Goal: Information Seeking & Learning: Learn about a topic

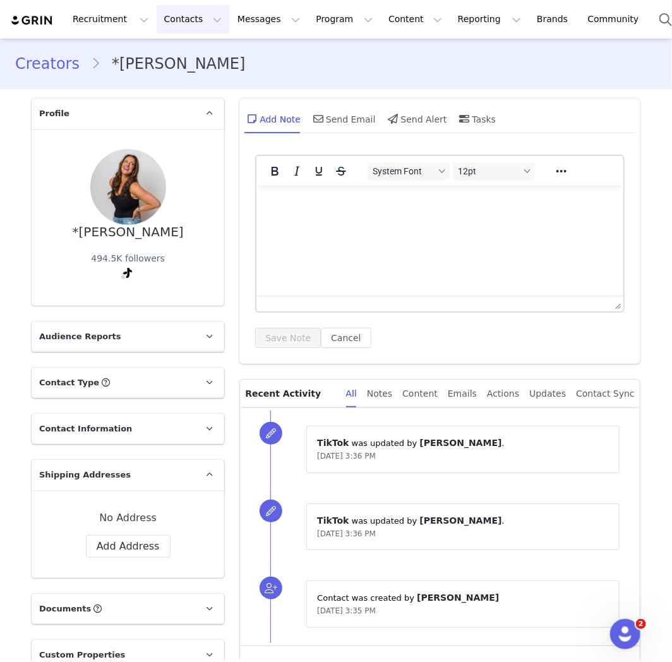
click at [184, 17] on button "Contacts Contacts" at bounding box center [193, 19] width 73 height 28
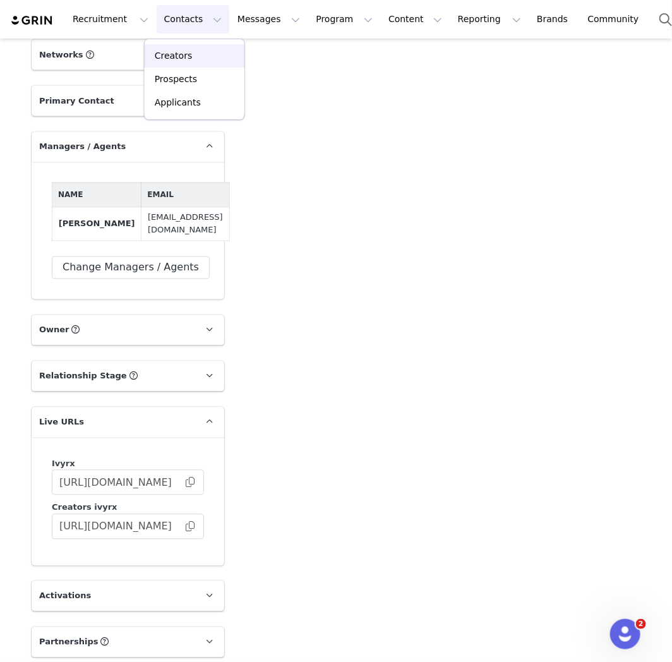
click at [184, 60] on p "Creators" at bounding box center [174, 55] width 38 height 13
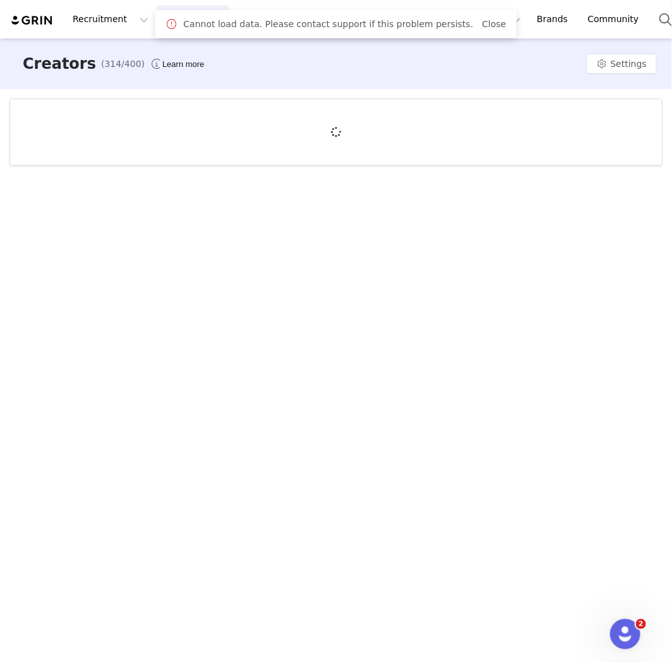
click at [402, 63] on div "Creators (314/400) Learn more Settings" at bounding box center [336, 64] width 672 height 51
click at [482, 26] on link "Close" at bounding box center [494, 24] width 24 height 10
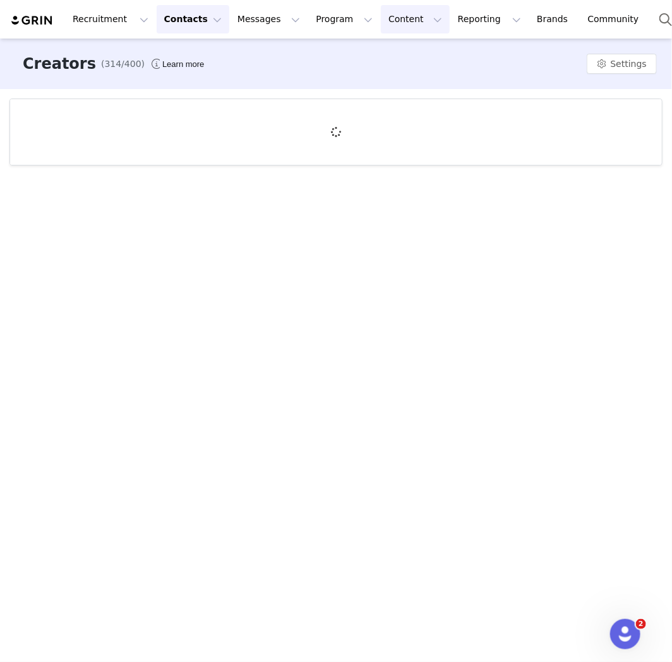
click at [381, 23] on button "Content Content" at bounding box center [415, 19] width 69 height 28
click at [371, 51] on p "Creator Content" at bounding box center [387, 55] width 71 height 13
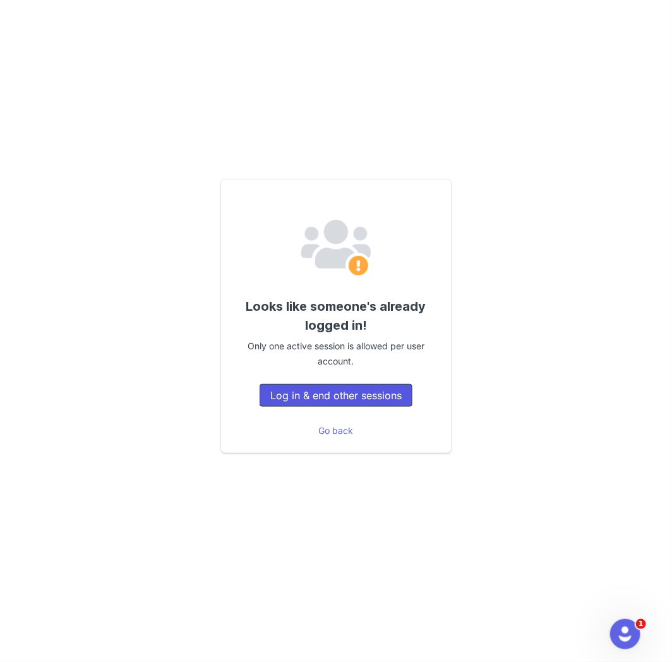
click at [326, 393] on button "Log in & end other sessions" at bounding box center [336, 395] width 153 height 23
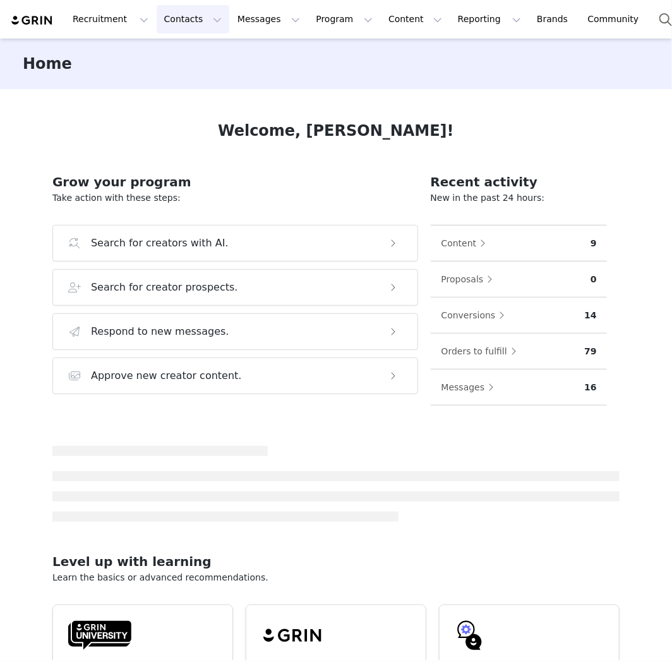
click at [194, 22] on button "Contacts Contacts" at bounding box center [193, 19] width 73 height 28
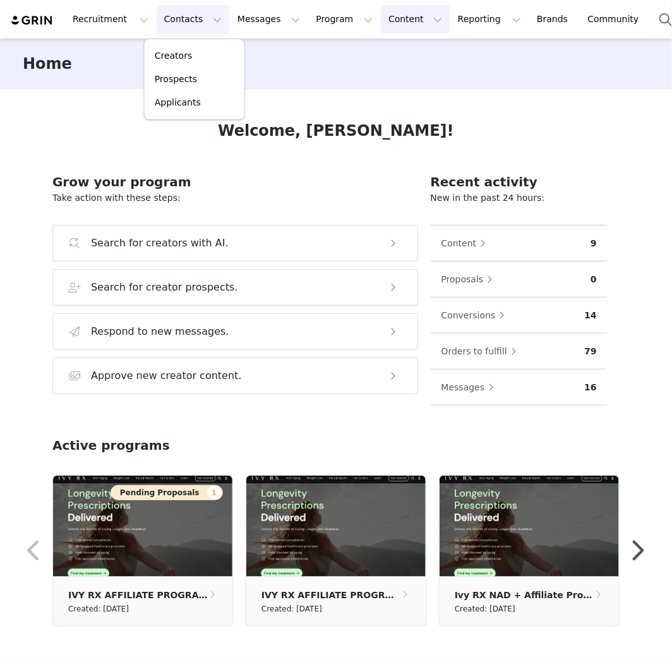
drag, startPoint x: 367, startPoint y: 20, endPoint x: 373, endPoint y: 32, distance: 13.6
click at [381, 20] on button "Content Content" at bounding box center [415, 19] width 69 height 28
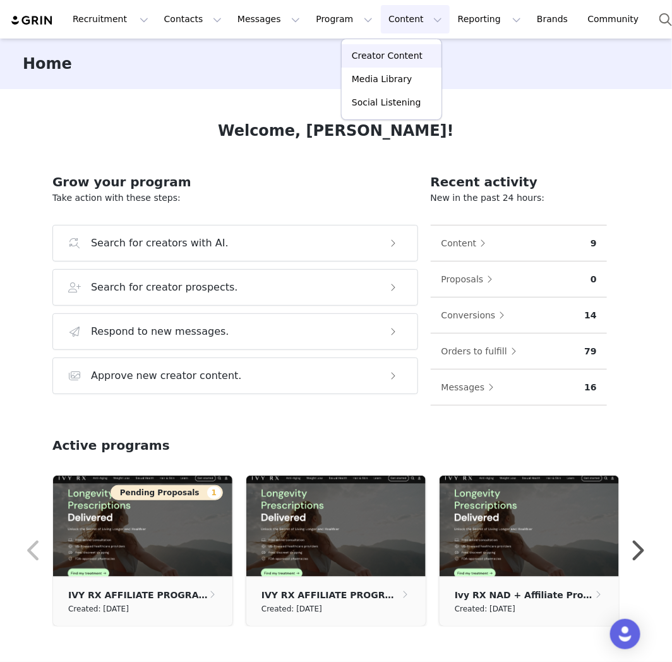
click at [386, 54] on p "Creator Content" at bounding box center [387, 55] width 71 height 13
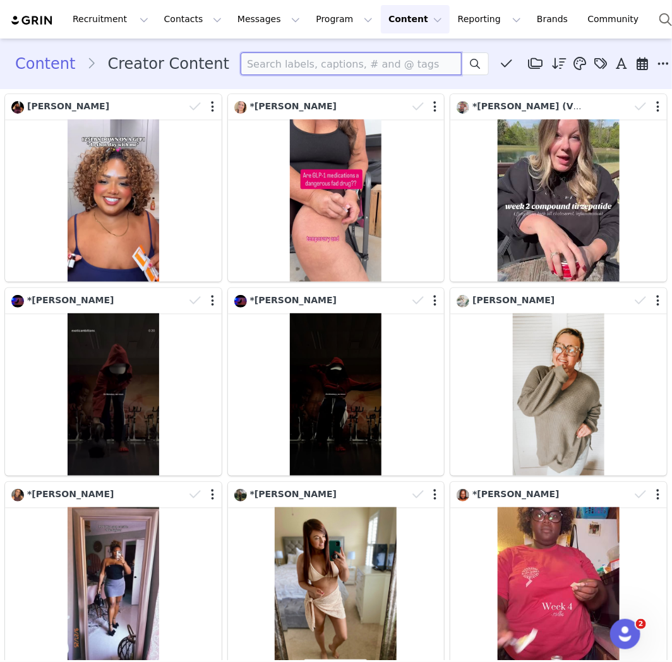
click at [292, 71] on input at bounding box center [351, 63] width 221 height 23
paste input "Mary Catherine Oechslin"
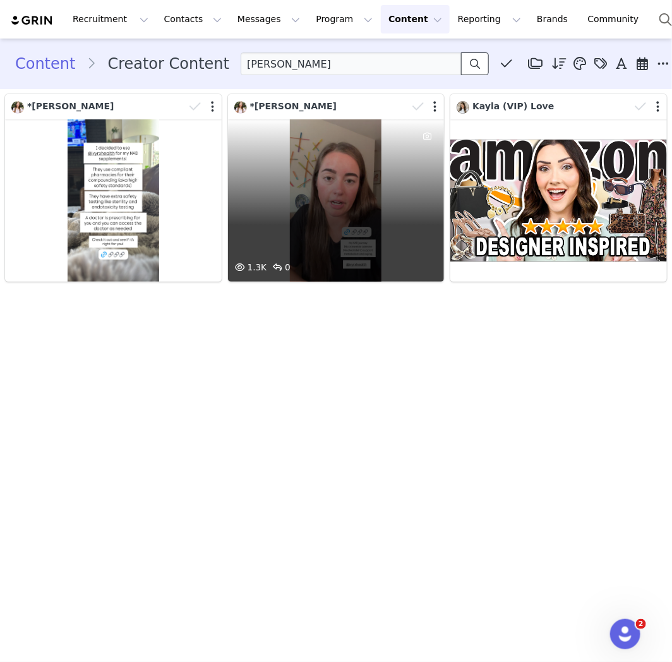
drag, startPoint x: 458, startPoint y: 67, endPoint x: 413, endPoint y: 383, distance: 319.0
click at [413, 377] on div "Content Creator Content Mary Catherine Oechslin Media Library (2) GLP1 (2) New …" at bounding box center [336, 349] width 672 height 621
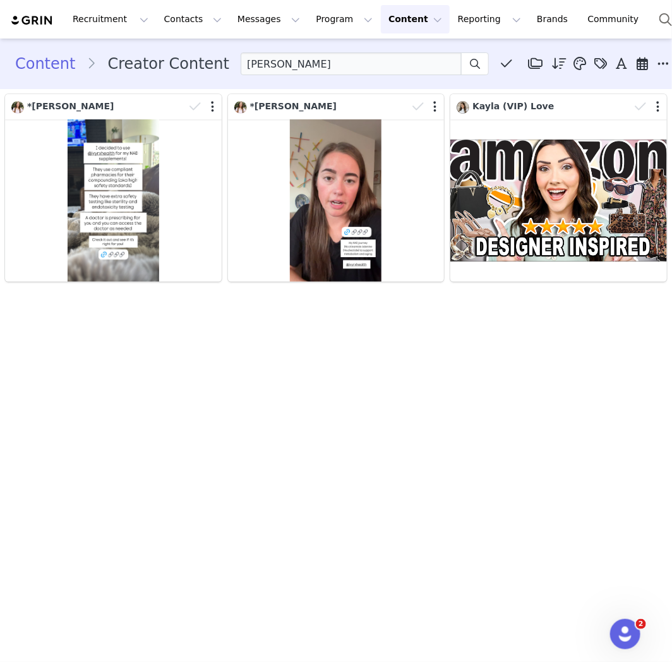
click at [413, 383] on div "Content Creator Content Mary Catherine Oechslin Media Library (2) GLP1 (2) New …" at bounding box center [336, 349] width 672 height 621
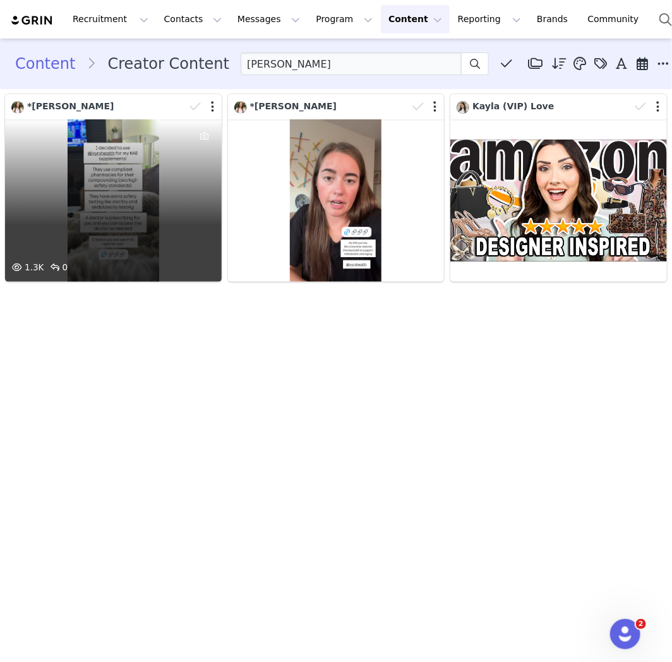
click at [90, 188] on div "1.3K 0" at bounding box center [113, 200] width 217 height 162
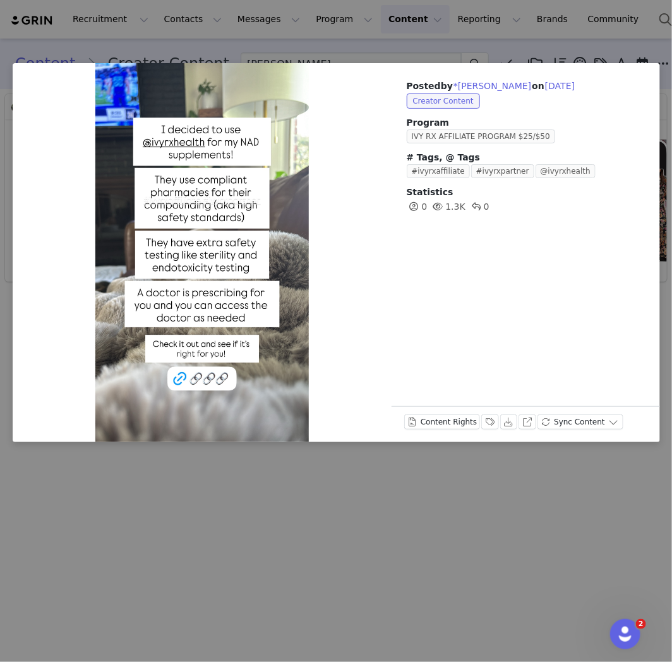
click at [319, 522] on div "Posted by *Mary Catherine Oechslin on Sep 28, 2025 Creator Content Program IVY …" at bounding box center [336, 331] width 672 height 662
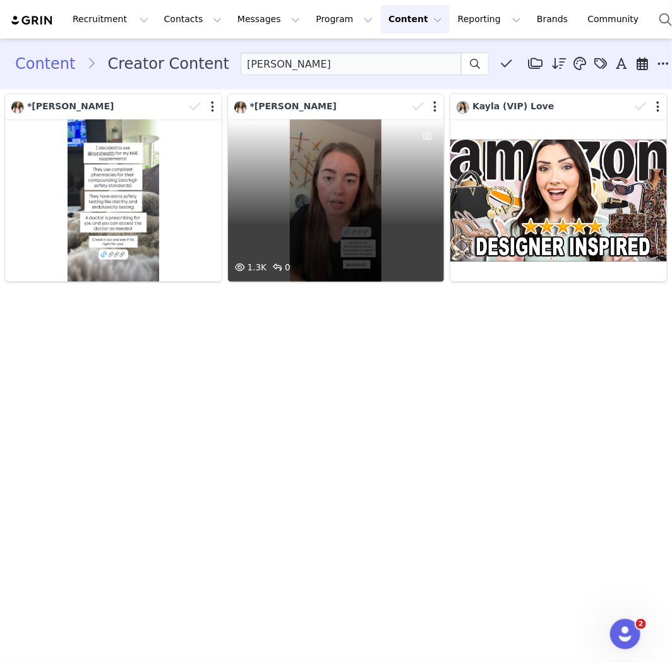
click at [300, 139] on div "1.3K 0" at bounding box center [336, 200] width 217 height 162
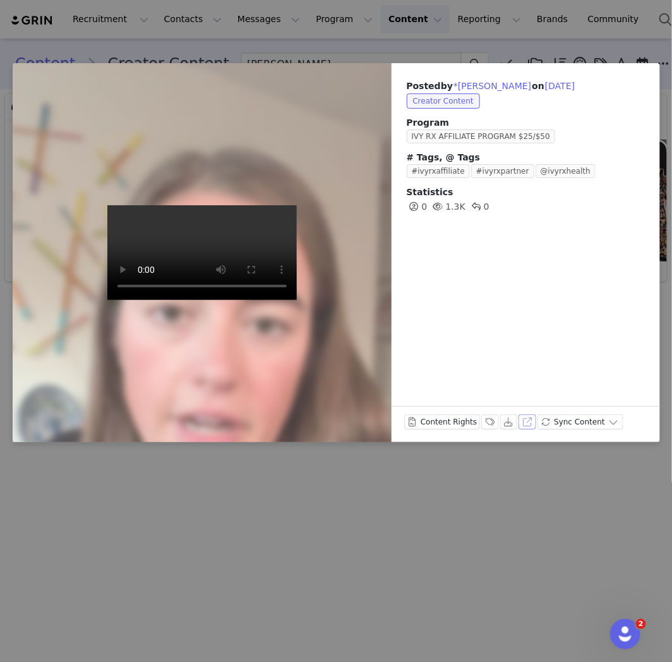
click at [518, 421] on button "View on Instagram" at bounding box center [527, 421] width 18 height 15
click at [519, 506] on div "Posted by *Mary Catherine Oechslin on Sep 18, 2025 Creator Content Program IVY …" at bounding box center [336, 331] width 672 height 662
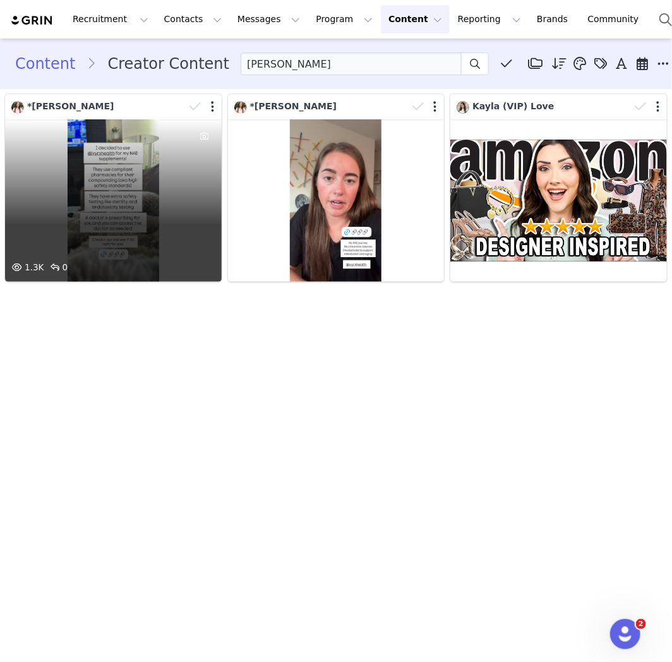
click at [147, 162] on div "1.3K 0" at bounding box center [113, 200] width 217 height 162
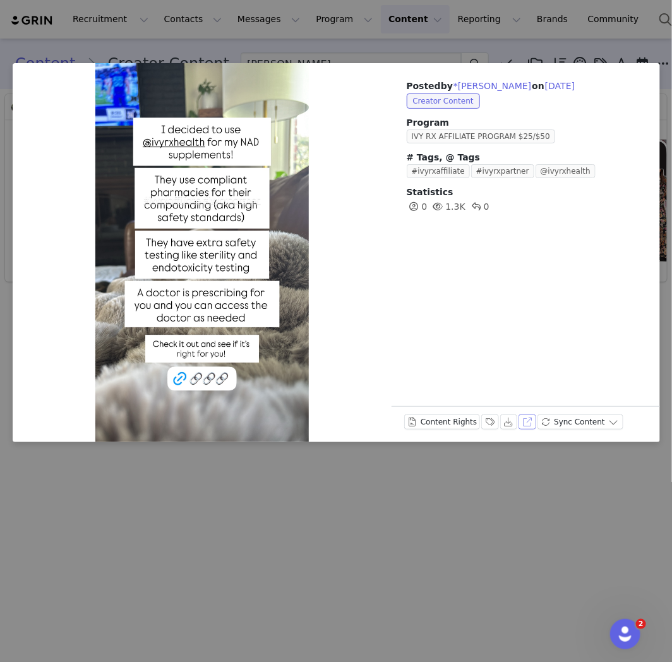
click at [518, 421] on button "View on Instagram" at bounding box center [527, 421] width 18 height 15
drag, startPoint x: 445, startPoint y: 546, endPoint x: 426, endPoint y: 515, distance: 36.8
click at [444, 546] on div "Posted by *Mary Catherine Oechslin on Sep 28, 2025 Creator Content Program IVY …" at bounding box center [336, 331] width 672 height 662
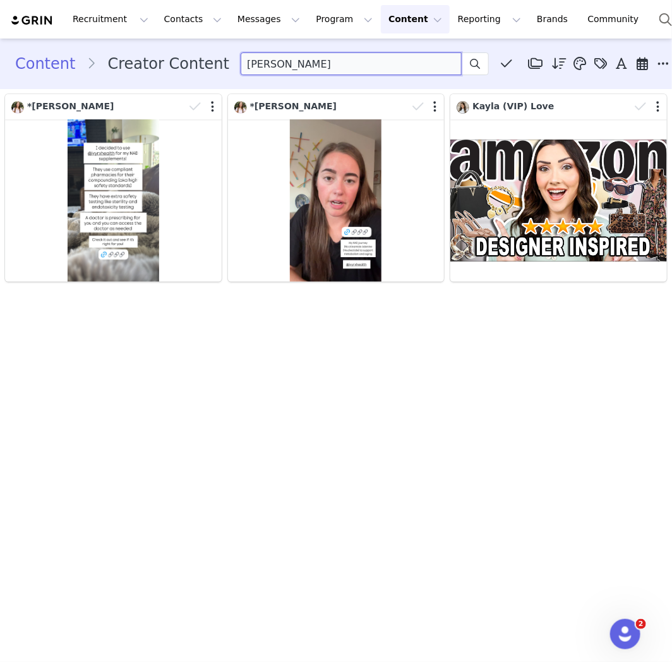
click at [314, 61] on input "Mary Catherine Oechslin" at bounding box center [351, 63] width 221 height 23
paste input "elissa Bolieu"
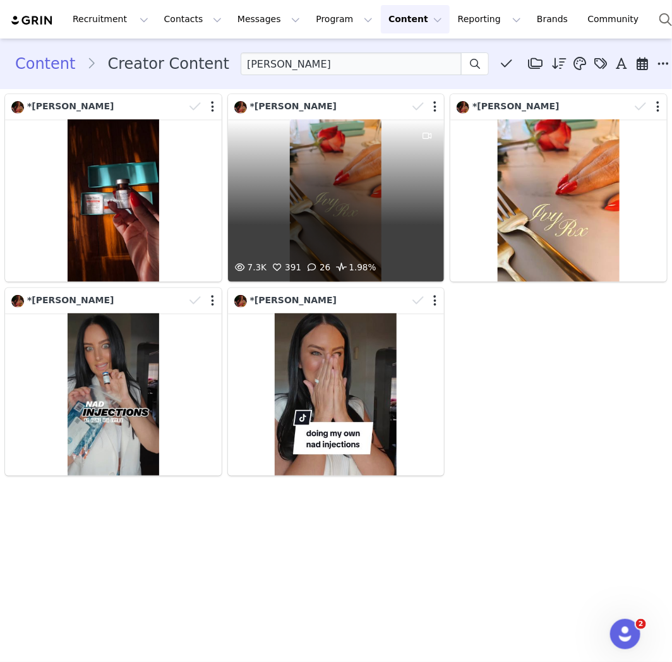
click at [261, 189] on div "7.3K 391 26 1.98%" at bounding box center [336, 200] width 217 height 162
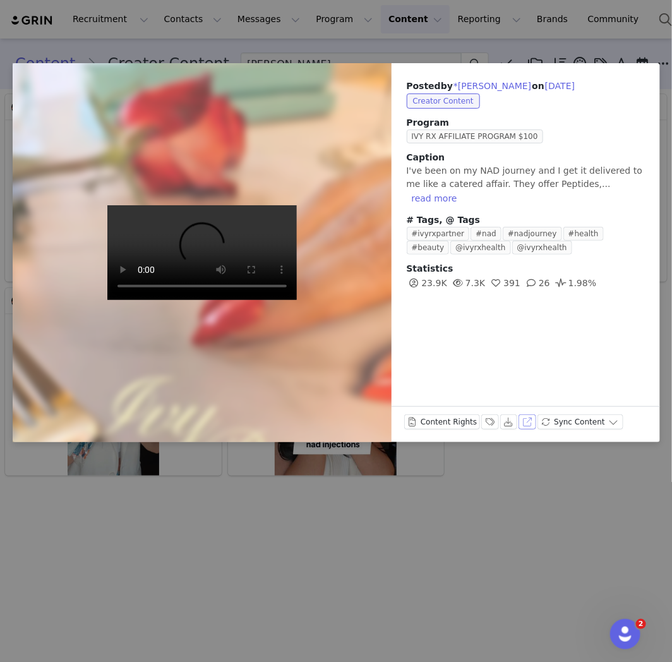
click at [528, 423] on button "View on Instagram" at bounding box center [527, 421] width 18 height 15
click at [176, 521] on div "Posted by *Melissa Bolieu on Aug 20, 2025 Creator Content Program IVY RX AFFILI…" at bounding box center [336, 331] width 672 height 662
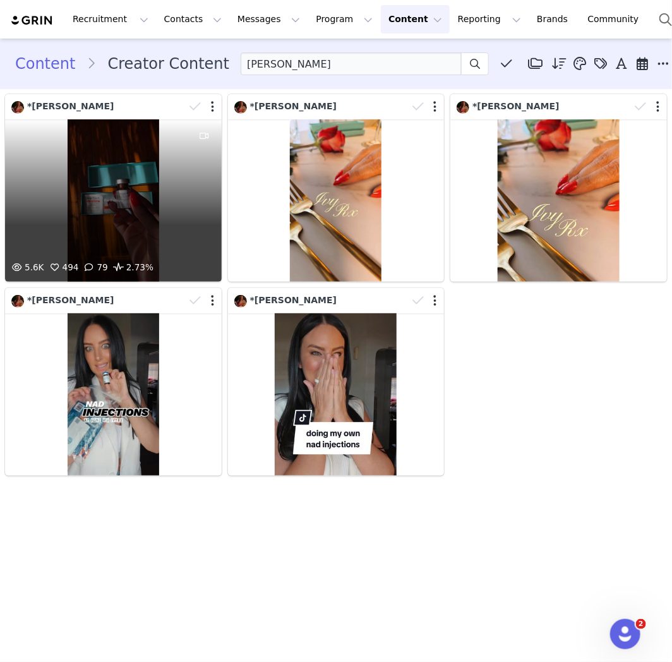
click at [157, 238] on div "5.6K 494 79 2.73%" at bounding box center [113, 200] width 217 height 162
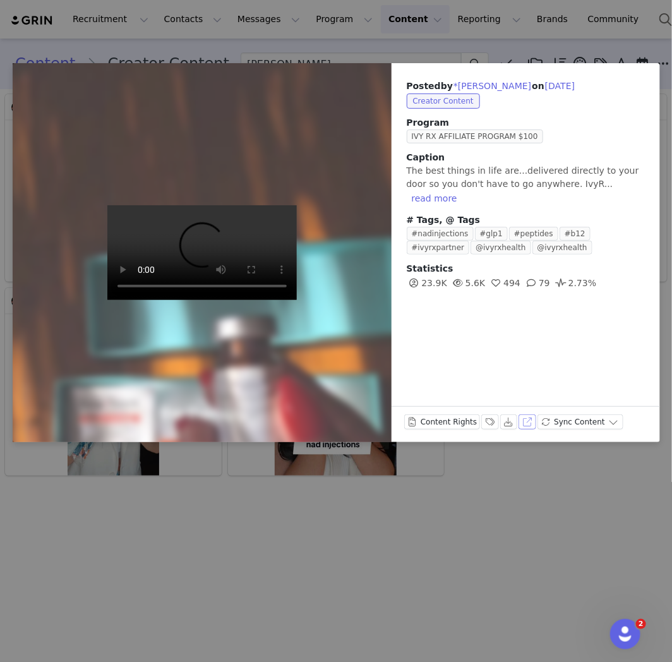
click at [523, 423] on button "View on Instagram" at bounding box center [527, 421] width 18 height 15
click at [513, 548] on div "Posted by *Melissa Bolieu on Sep 5, 2025 Creator Content Program IVY RX AFFILIA…" at bounding box center [336, 331] width 672 height 662
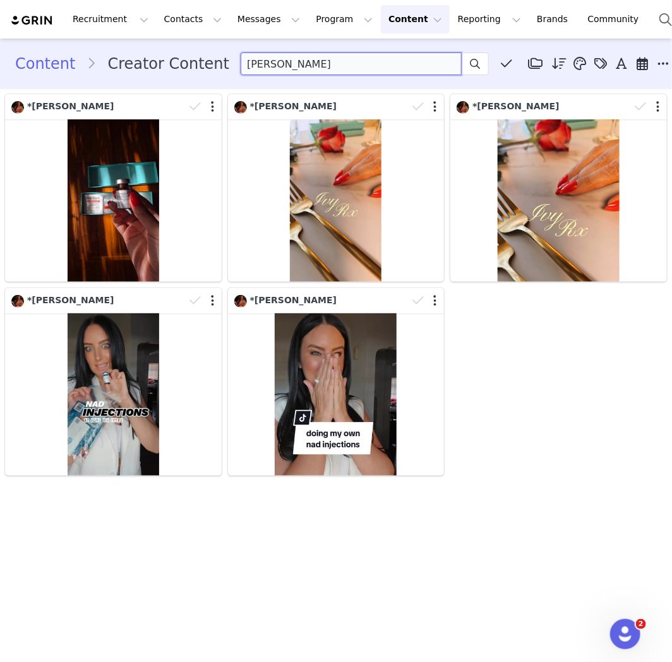
click at [309, 66] on input "Melissa Bolieu" at bounding box center [351, 63] width 221 height 23
click at [241, 64] on input "eruca" at bounding box center [351, 63] width 221 height 23
click at [291, 67] on input "erca" at bounding box center [351, 63] width 221 height 23
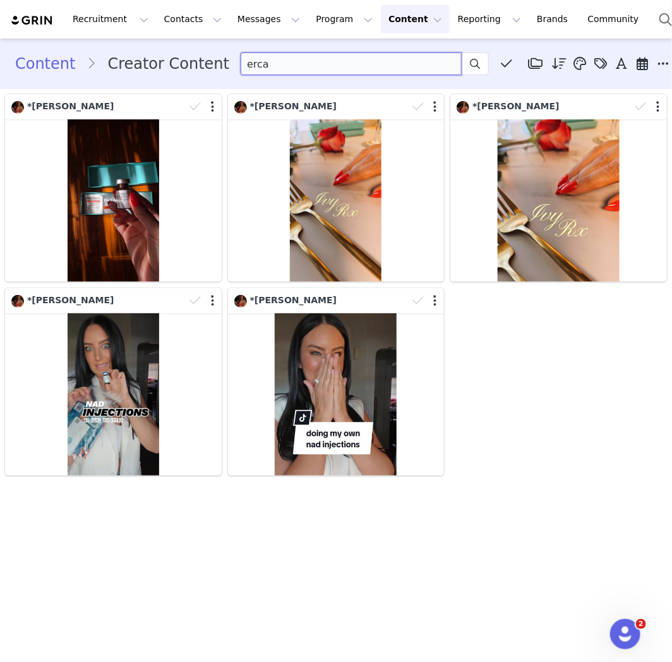
drag, startPoint x: 230, startPoint y: 65, endPoint x: 241, endPoint y: 64, distance: 11.4
click at [241, 64] on input "erca" at bounding box center [351, 63] width 221 height 23
click at [304, 61] on input "erica" at bounding box center [351, 63] width 221 height 23
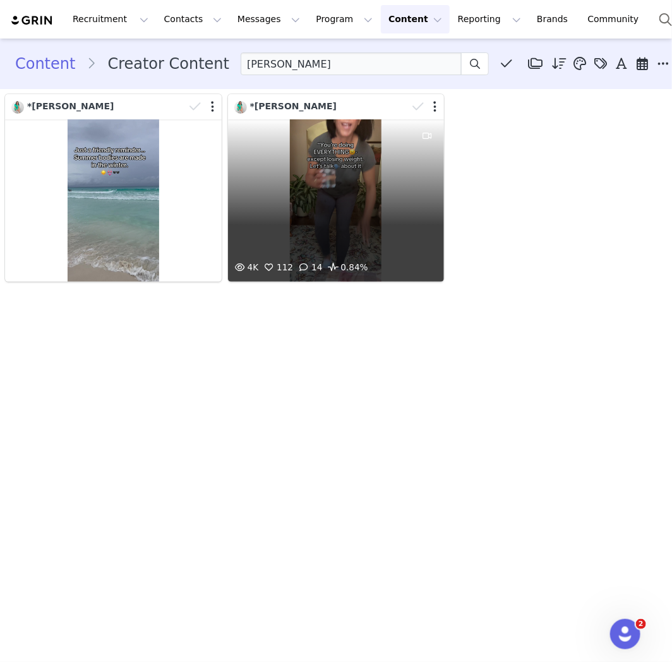
click at [357, 190] on div "4K 112 14 0.84%" at bounding box center [336, 200] width 217 height 162
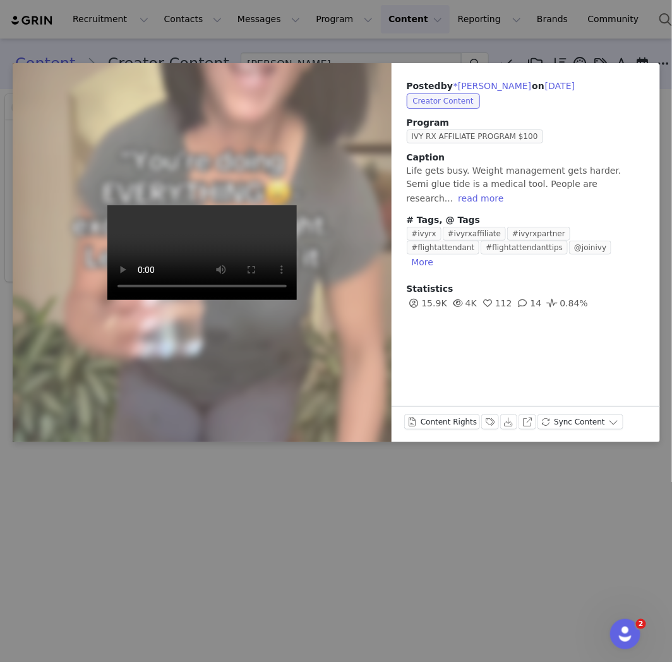
drag, startPoint x: 92, startPoint y: 585, endPoint x: 62, endPoint y: 475, distance: 114.0
click at [92, 585] on div "Posted by *Erica James on Jul 29, 2025 Creator Content Program IVY RX AFFILIATE…" at bounding box center [336, 331] width 672 height 662
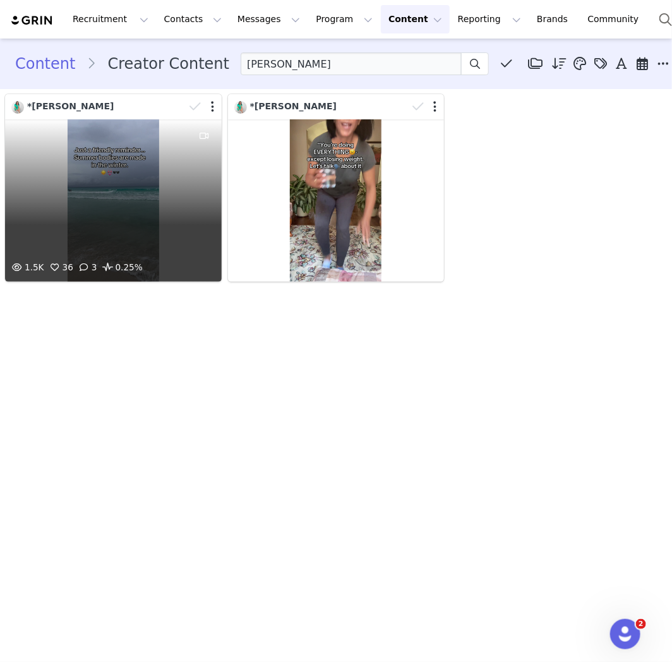
click at [134, 236] on div "1.5K 36 3 0.25%" at bounding box center [113, 200] width 217 height 162
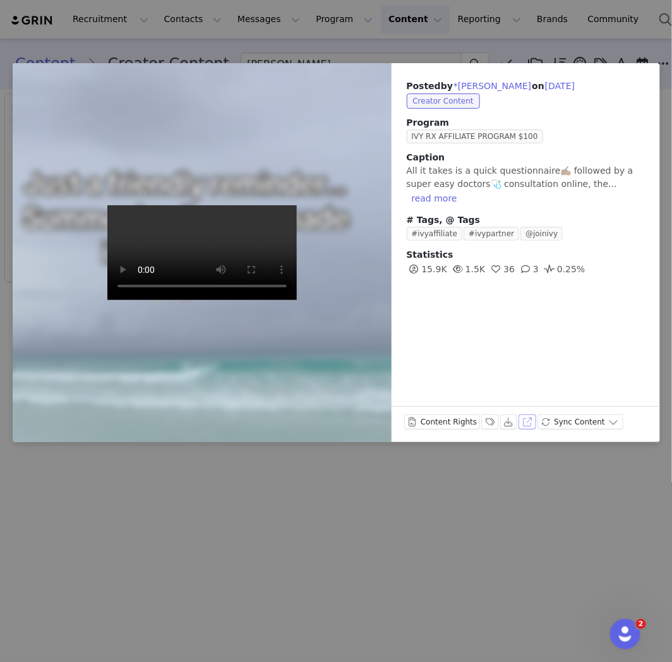
click at [525, 424] on button "View on TikTok" at bounding box center [527, 421] width 18 height 15
click at [364, 477] on div "Posted by *Erica James on Sep 18, 2025 Creator Content Program IVY RX AFFILIATE…" at bounding box center [336, 331] width 672 height 662
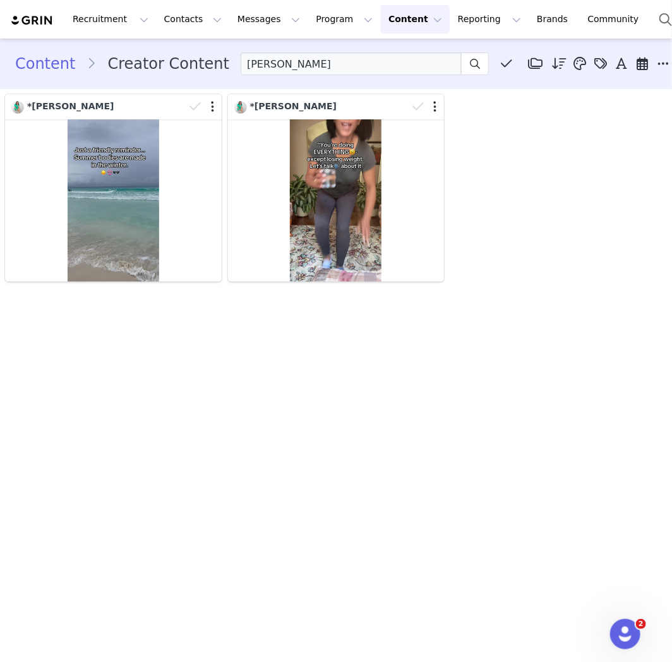
click at [317, 78] on div "Content Creator Content erica Media Library (2) GLP1 (2) New Folder Edit Folder…" at bounding box center [336, 63] width 672 height 43
click at [317, 69] on input "erica" at bounding box center [351, 63] width 221 height 23
click at [317, 69] on input "ashtl" at bounding box center [351, 63] width 221 height 23
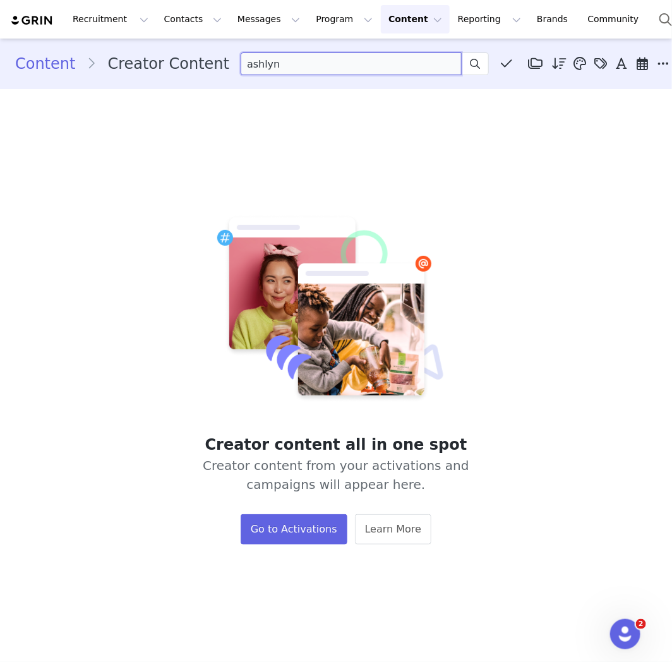
type input "ashlyn"
click at [335, 69] on input "ashlyn" at bounding box center [351, 63] width 221 height 23
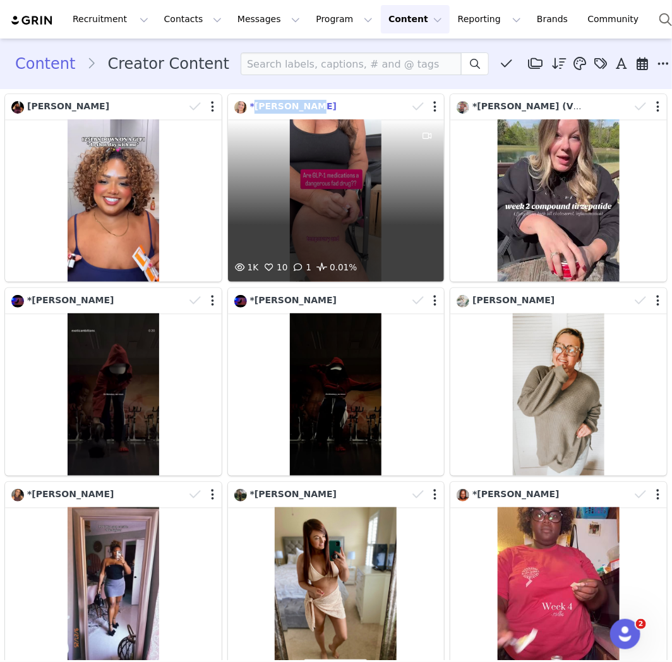
drag, startPoint x: 303, startPoint y: 106, endPoint x: 251, endPoint y: 108, distance: 52.4
click at [251, 108] on div "*Amy Zellmer" at bounding box center [321, 107] width 174 height 14
copy span "Amy Zellmer"
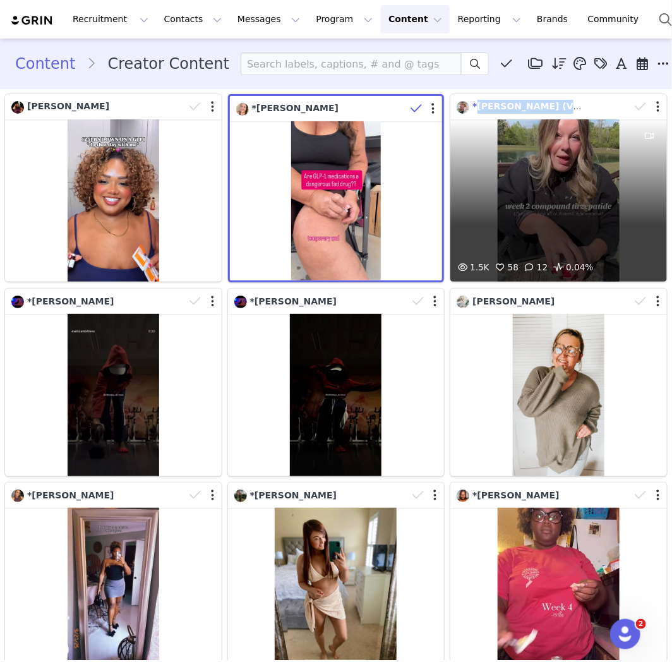
drag, startPoint x: 573, startPoint y: 107, endPoint x: 468, endPoint y: 109, distance: 104.8
click at [468, 109] on div "*Samantha (VIP) Brown" at bounding box center [544, 107] width 174 height 14
copy span "Samantha (VIP) Brown"
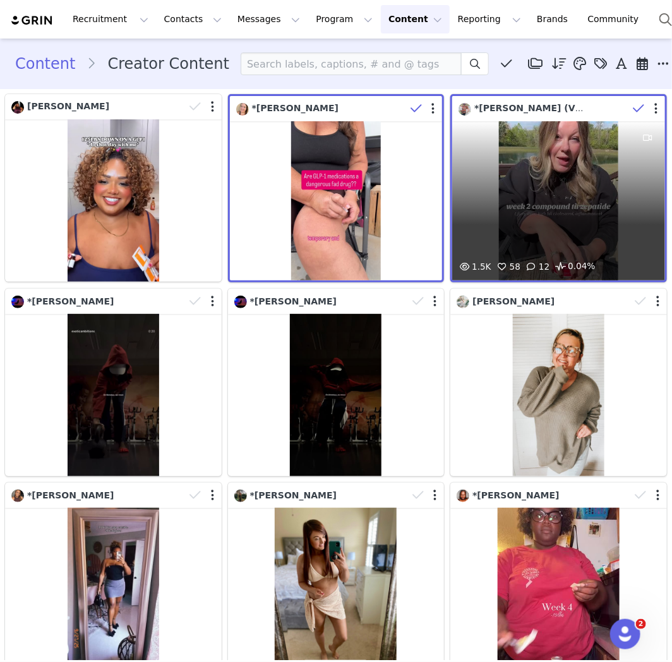
drag, startPoint x: 440, startPoint y: 136, endPoint x: 501, endPoint y: 140, distance: 61.4
click at [501, 140] on div "1.5K 58 12 0.04%" at bounding box center [558, 200] width 213 height 159
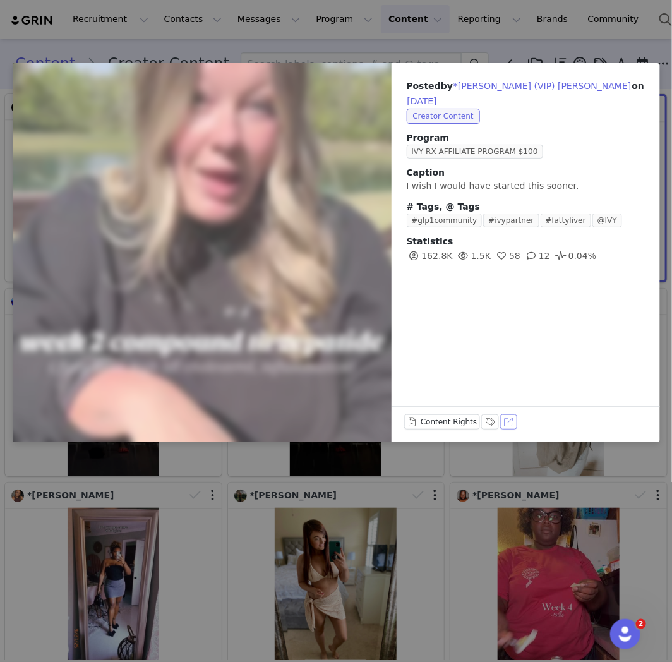
click at [503, 421] on button "View on TikTok" at bounding box center [509, 421] width 18 height 15
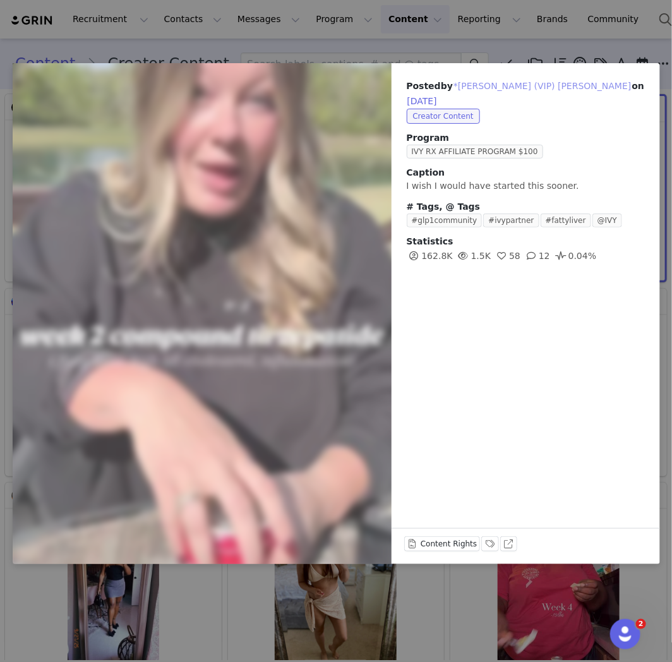
drag, startPoint x: 539, startPoint y: 85, endPoint x: 560, endPoint y: 118, distance: 39.4
click at [559, 119] on div "Posted by *Samantha (VIP) Brown on Sep 29, 2025 Creator Content Program IVY RX …" at bounding box center [526, 170] width 268 height 215
click at [362, 613] on div "Posted by *Samantha (VIP) Brown on Sep 29, 2025 Creator Content Program IVY RX …" at bounding box center [336, 331] width 672 height 662
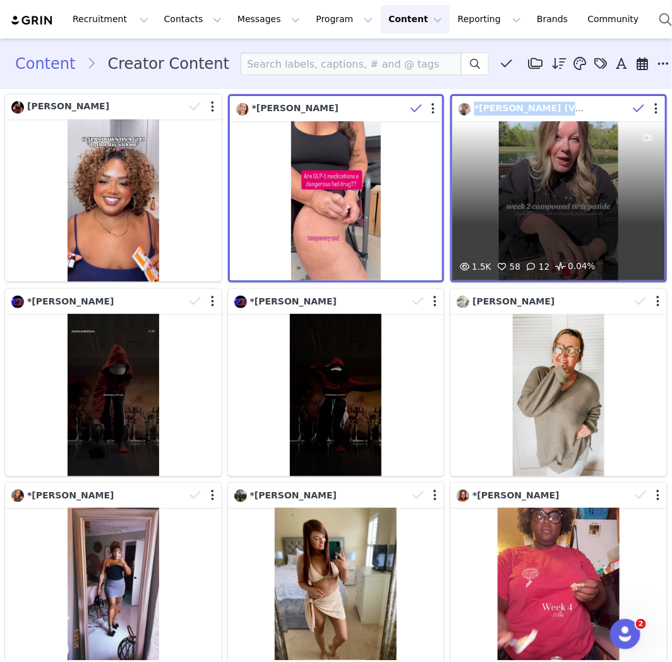
drag, startPoint x: 585, startPoint y: 102, endPoint x: 466, endPoint y: 111, distance: 119.7
click at [466, 111] on div "*Samantha (VIP) Brown" at bounding box center [543, 109] width 170 height 14
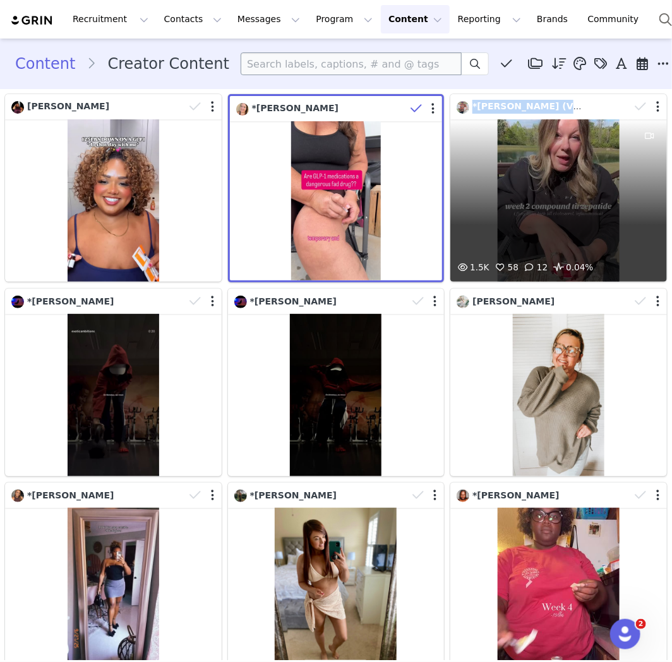
copy span "*Samantha (VIP) Brown"
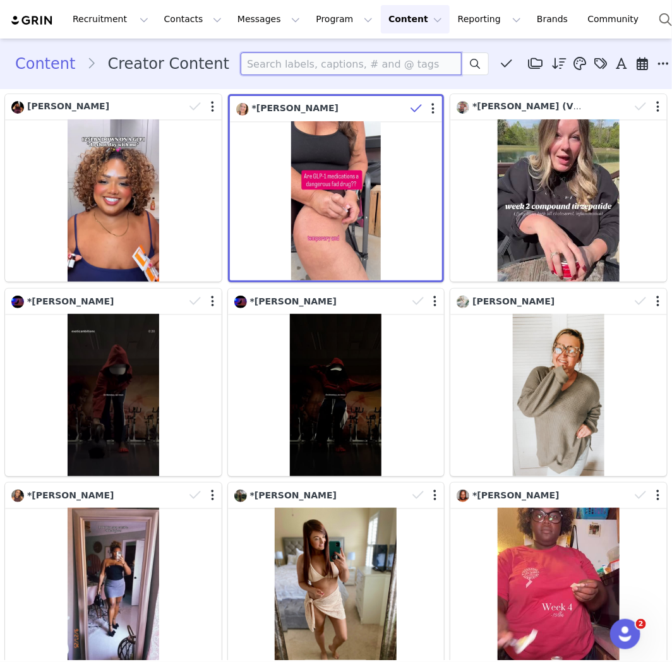
click at [306, 70] on input at bounding box center [351, 63] width 221 height 23
paste input "*Samantha (VIP) Brown"
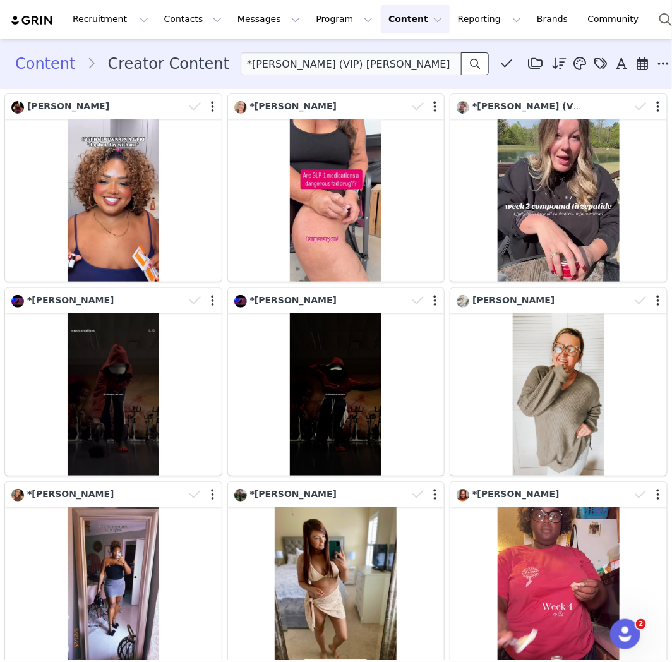
click at [470, 63] on icon at bounding box center [475, 64] width 10 height 10
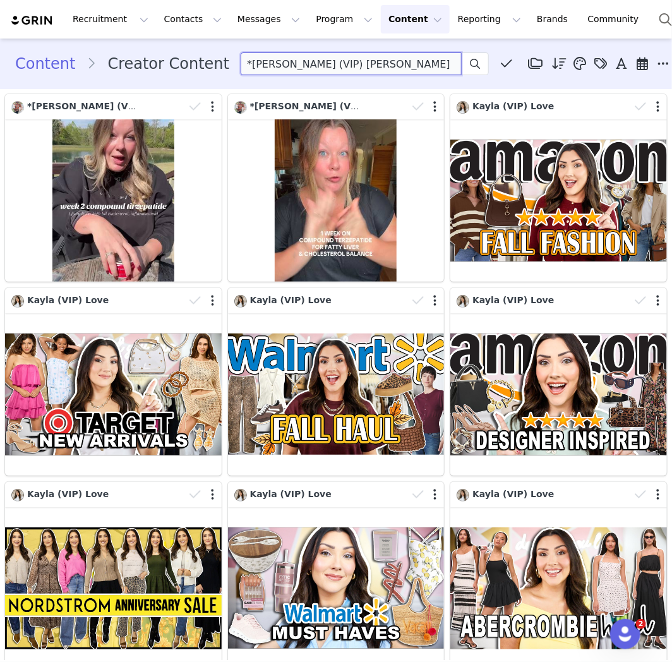
click at [325, 59] on input "*Samantha (VIP) Brown" at bounding box center [351, 63] width 221 height 23
type input "="
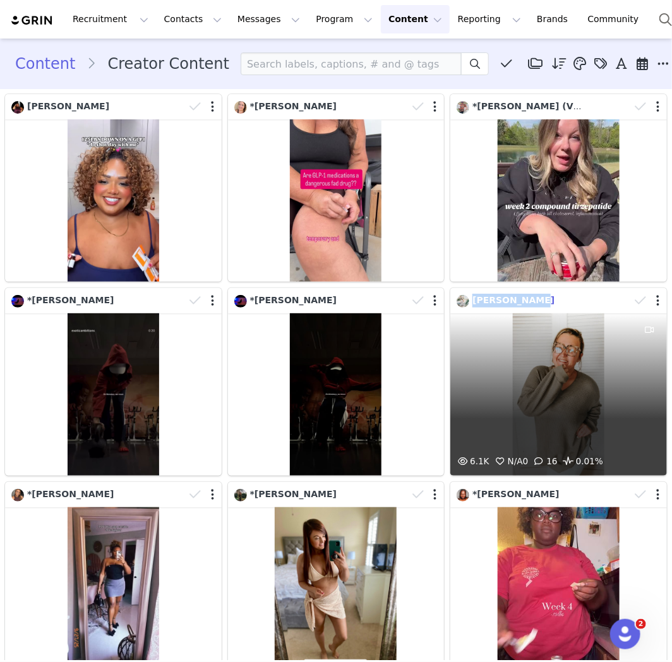
drag, startPoint x: 498, startPoint y: 294, endPoint x: 466, endPoint y: 296, distance: 31.6
click at [466, 296] on div "Gabby Bracey" at bounding box center [544, 301] width 174 height 14
copy span "Gabby Bracey"
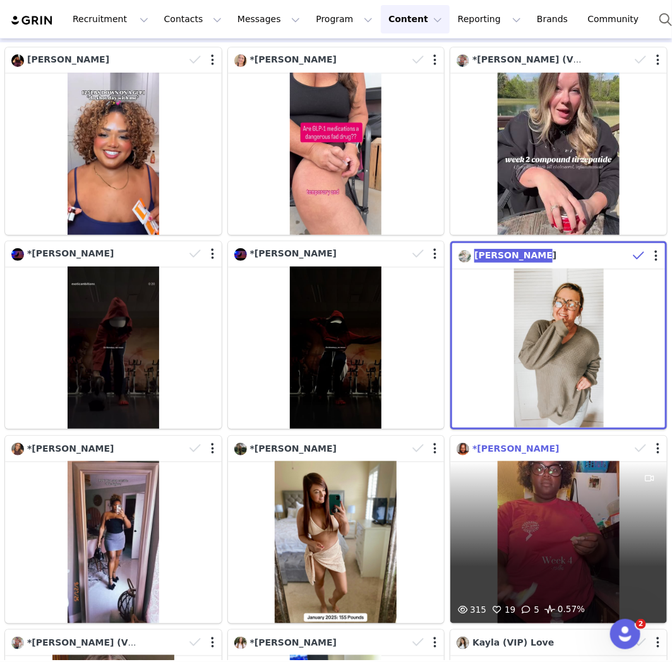
scroll to position [70, 0]
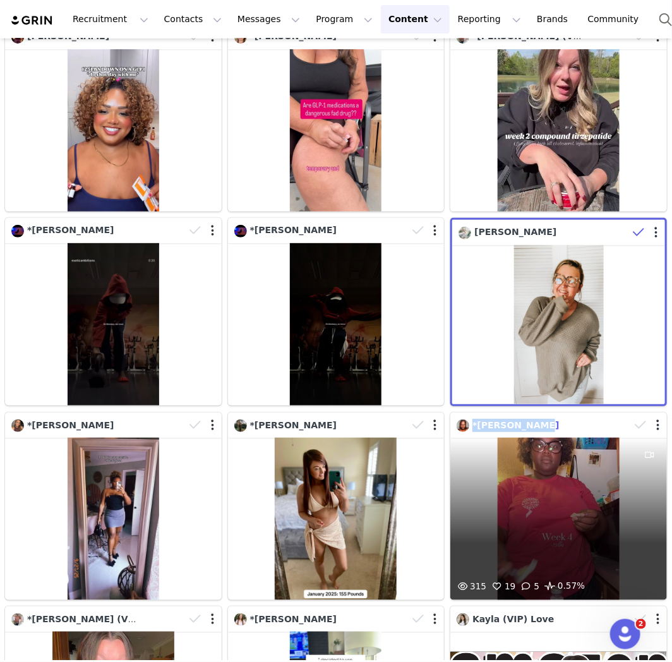
drag, startPoint x: 533, startPoint y: 414, endPoint x: 466, endPoint y: 421, distance: 67.4
click at [466, 421] on div "*Niesha Berry" at bounding box center [544, 426] width 174 height 14
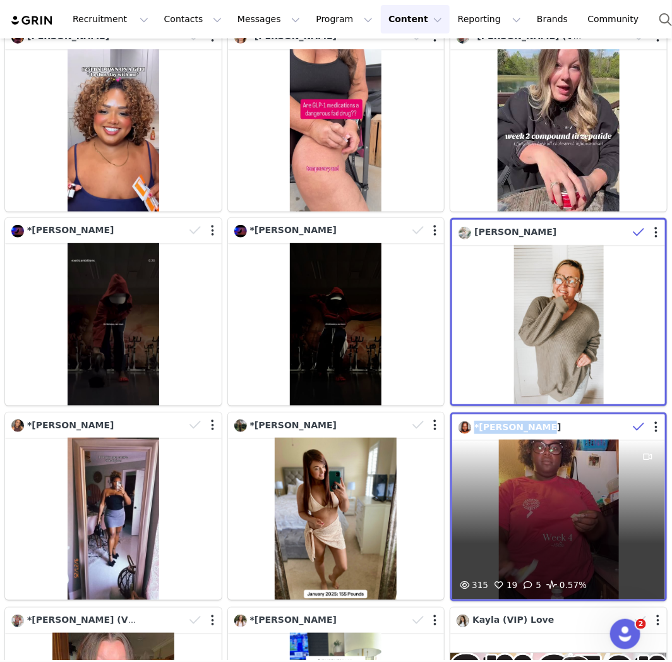
copy span "*Niesha Berry"
click at [568, 479] on div "315 19 5 0.57%" at bounding box center [558, 519] width 213 height 159
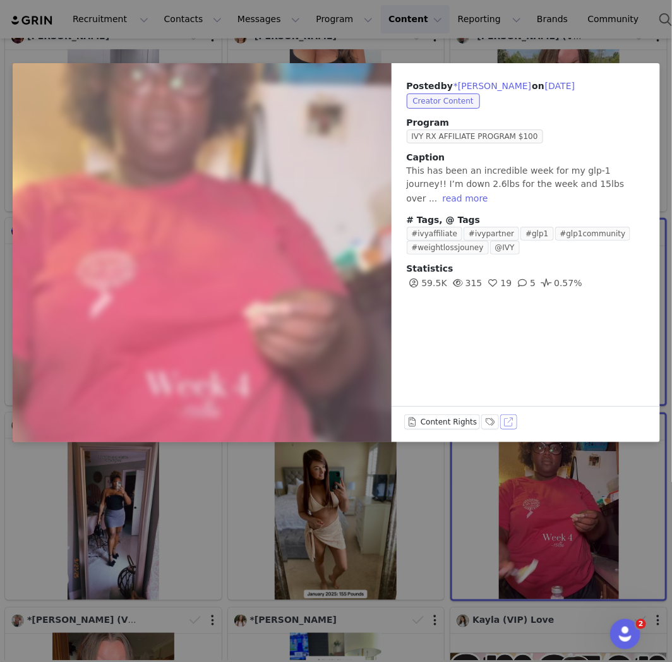
click at [504, 421] on button "View on TikTok" at bounding box center [509, 421] width 18 height 15
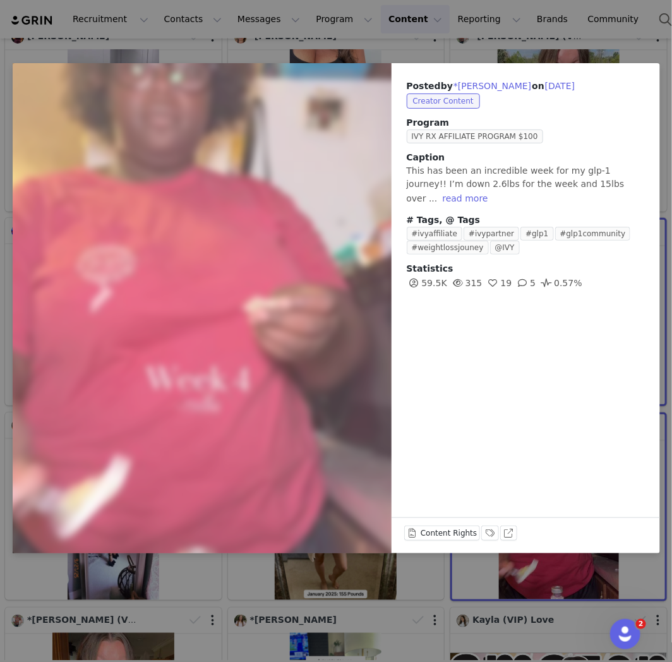
click at [524, 602] on div "Posted by *Niesha Berry on Sep 29, 2025 Creator Content Program IVY RX AFFILIAT…" at bounding box center [336, 331] width 672 height 662
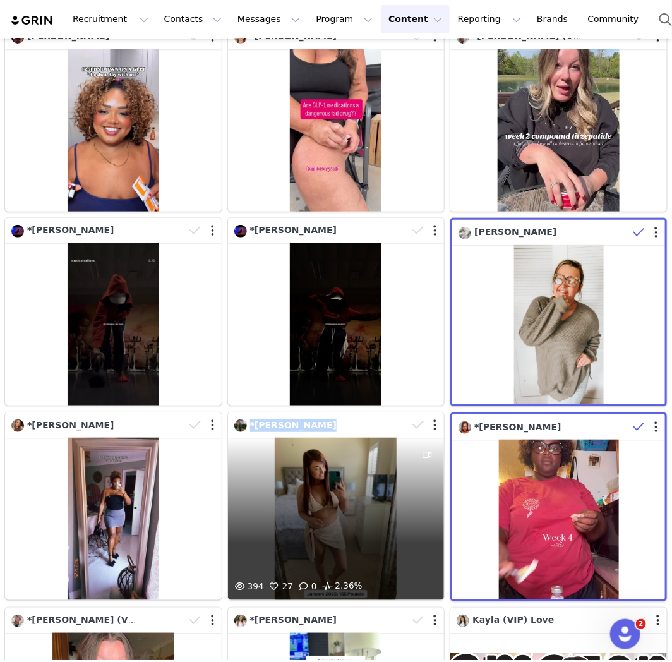
drag, startPoint x: 311, startPoint y: 411, endPoint x: 247, endPoint y: 419, distance: 64.9
click at [247, 419] on div "*Kara Rountree" at bounding box center [321, 426] width 174 height 14
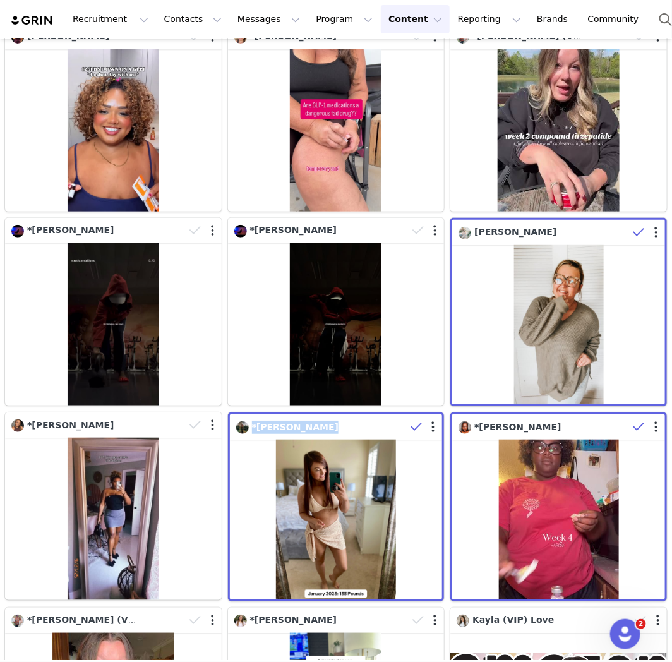
copy span "*Kara Rountree"
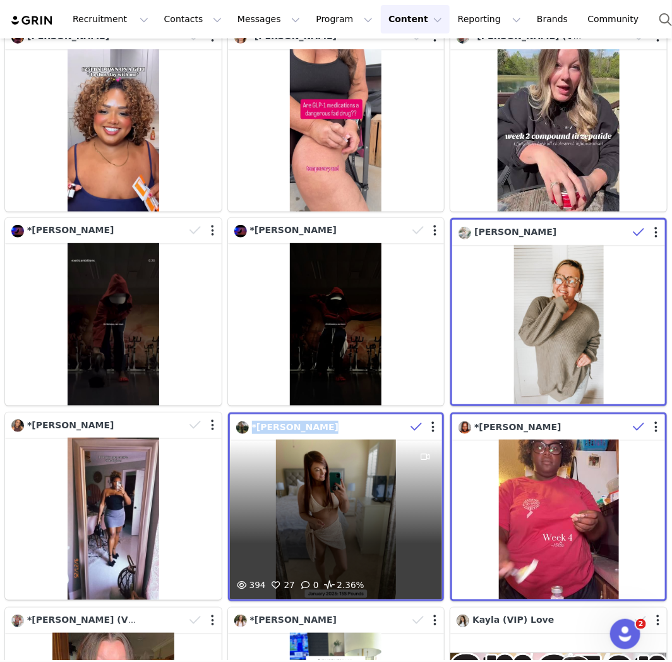
click at [290, 422] on span "*Kara Rountree" at bounding box center [295, 427] width 87 height 10
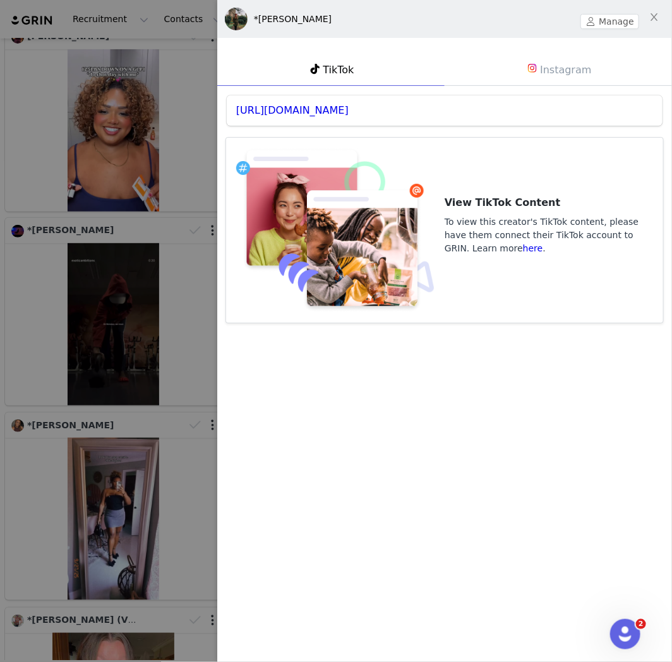
drag, startPoint x: 45, startPoint y: 320, endPoint x: 156, endPoint y: 201, distance: 162.6
click at [45, 320] on div at bounding box center [336, 331] width 672 height 662
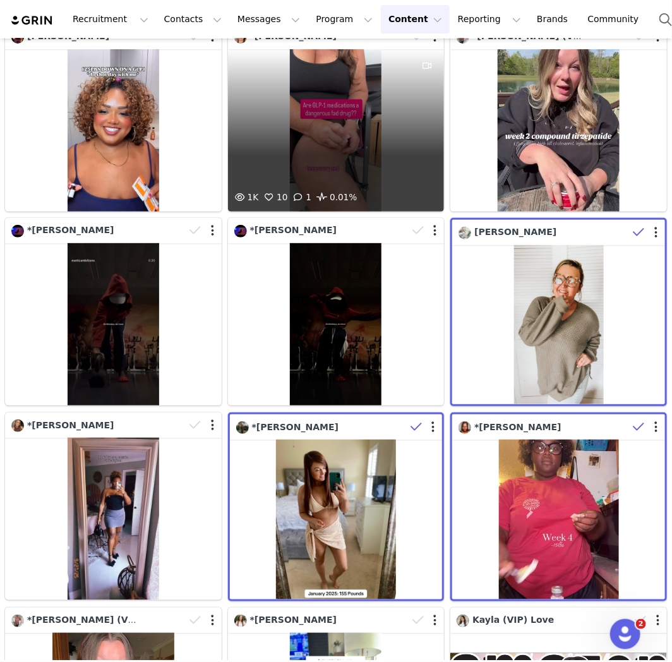
scroll to position [0, 0]
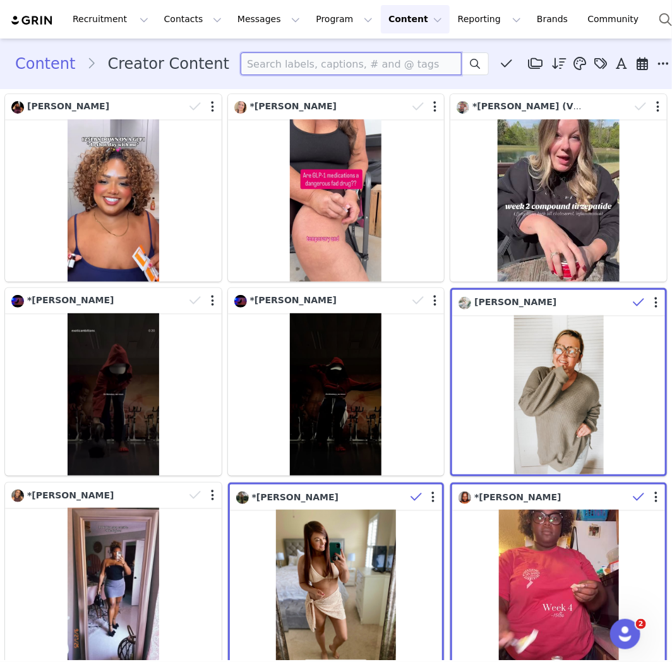
click at [409, 60] on input at bounding box center [351, 63] width 221 height 23
drag, startPoint x: 290, startPoint y: 64, endPoint x: 97, endPoint y: 64, distance: 193.9
click at [97, 64] on div "Content Creator Content v Media Library (2) GLP1 (2) New Folder Edit Folders De…" at bounding box center [336, 63] width 642 height 23
paste input "*Kara Rountree"
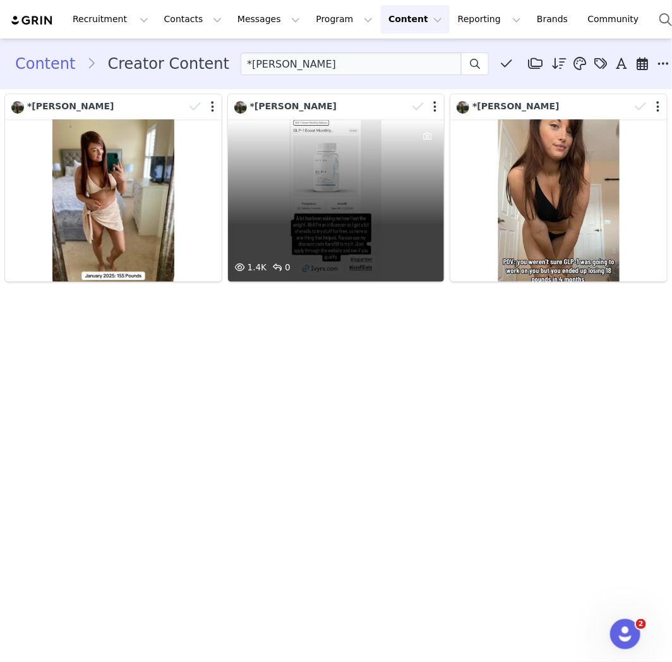
click at [371, 181] on div "1.4K 0" at bounding box center [336, 200] width 217 height 162
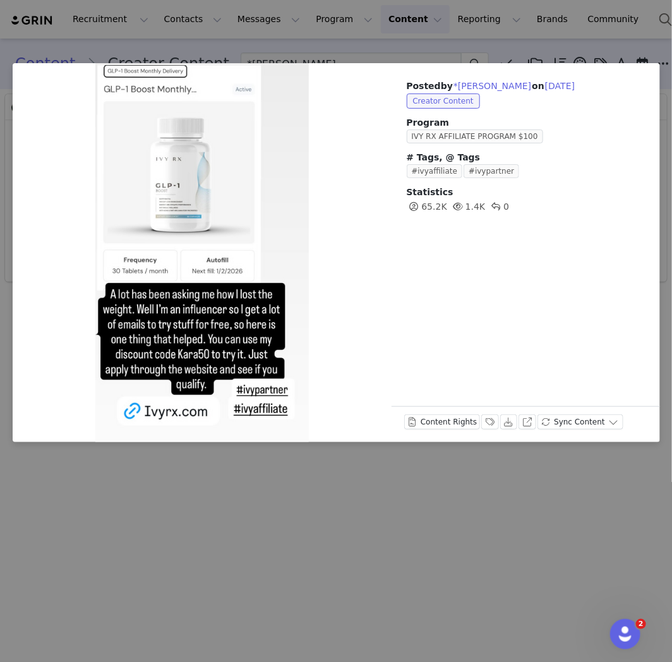
click at [362, 508] on div "Posted by *Kara Rountree on Sep 23, 2025 Creator Content Program IVY RX AFFILIA…" at bounding box center [336, 331] width 672 height 662
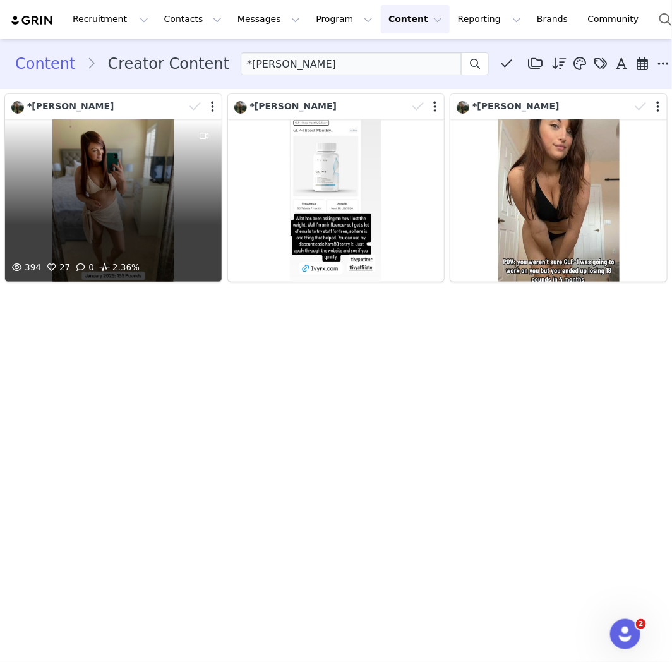
click at [144, 172] on div "394 27 0 2.36%" at bounding box center [113, 200] width 217 height 162
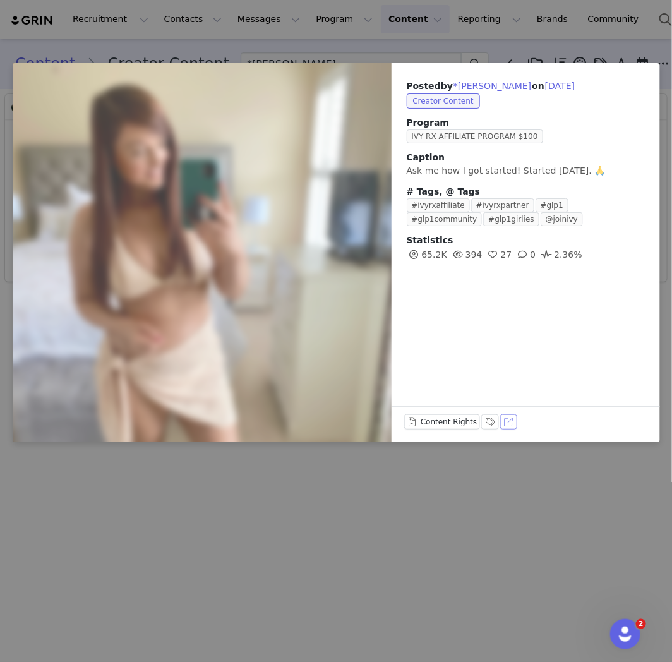
click at [501, 419] on button "View on TikTok" at bounding box center [509, 421] width 18 height 15
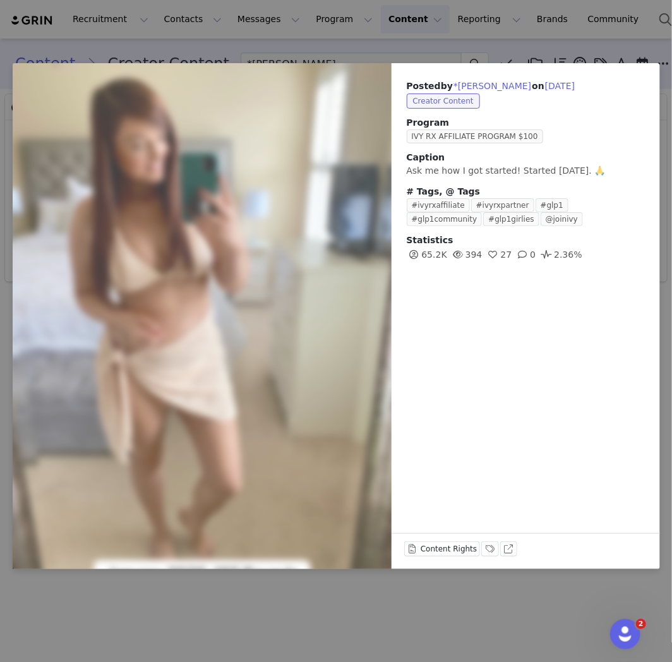
click at [250, 23] on div "Posted by *Kara Rountree on Sep 29, 2025 Creator Content Program IVY RX AFFILIA…" at bounding box center [336, 331] width 672 height 662
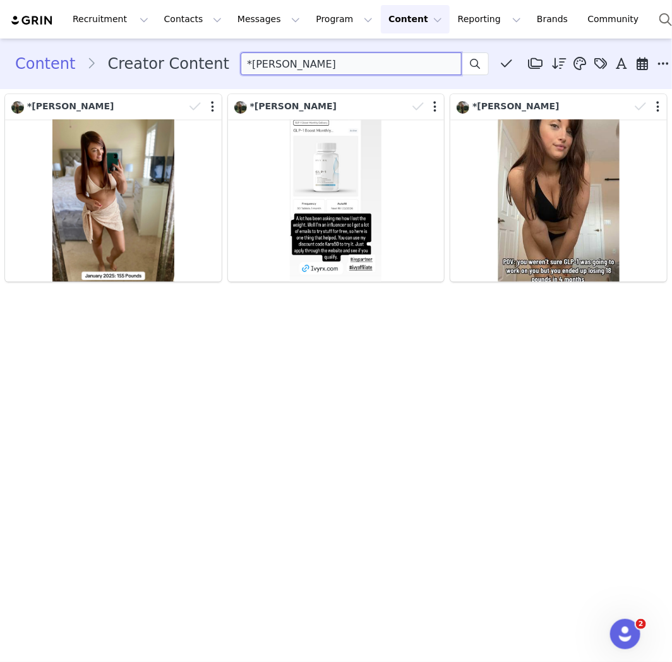
click at [265, 59] on input "*Kara Rountree" at bounding box center [351, 63] width 221 height 23
paste input "Niesha Berry"
type input "*Niesha Berry"
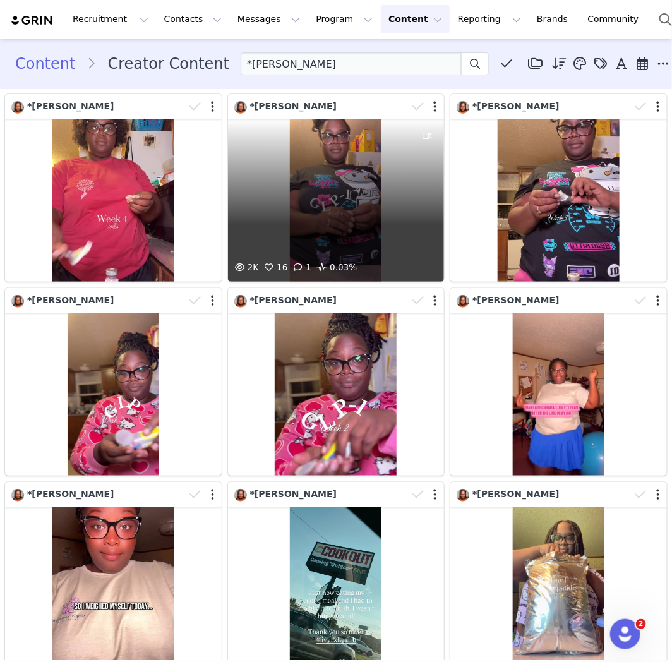
click at [302, 169] on div "2K 16 1 0.03%" at bounding box center [336, 200] width 217 height 162
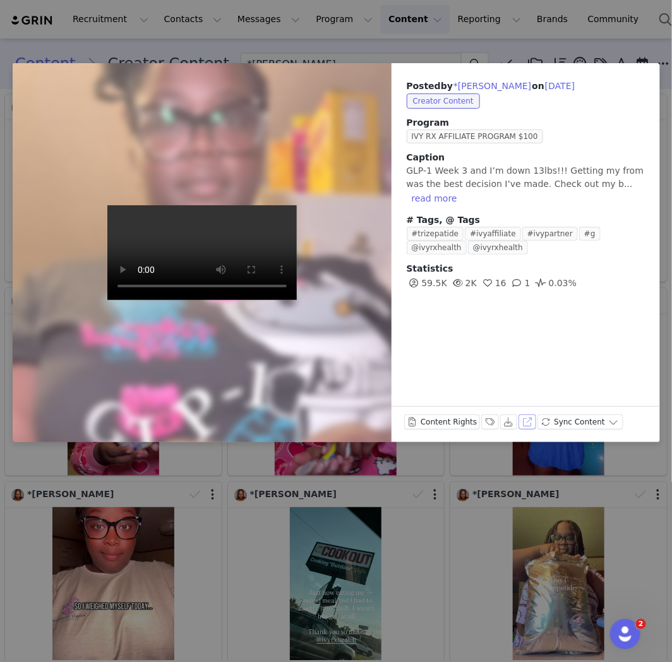
click at [518, 417] on button "View on Instagram" at bounding box center [527, 421] width 18 height 15
click at [476, 541] on div "Posted by *Niesha Berry on Sep 21, 2025 Creator Content Program IVY RX AFFILIAT…" at bounding box center [336, 331] width 672 height 662
